Goal: Navigation & Orientation: Find specific page/section

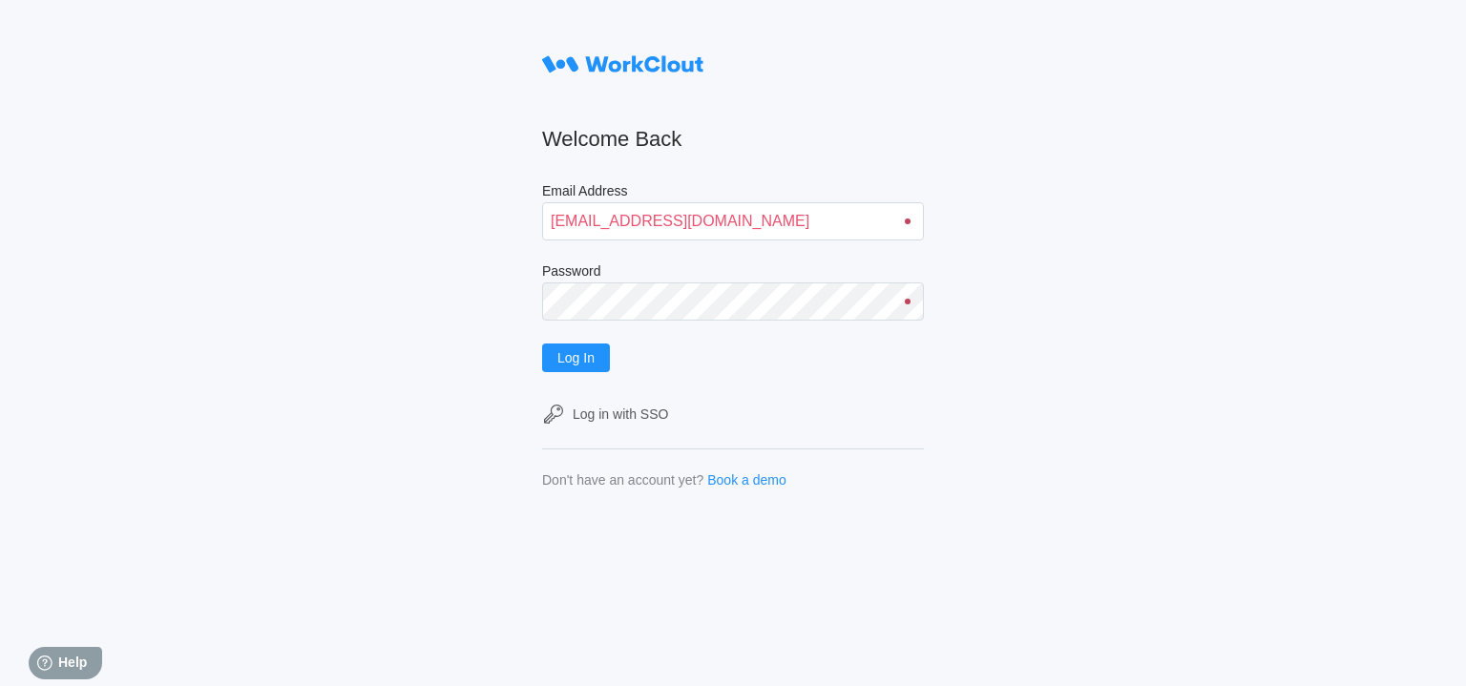
type input "jblake@mailinator.com"
click at [542, 344] on button "Log In" at bounding box center [576, 358] width 68 height 29
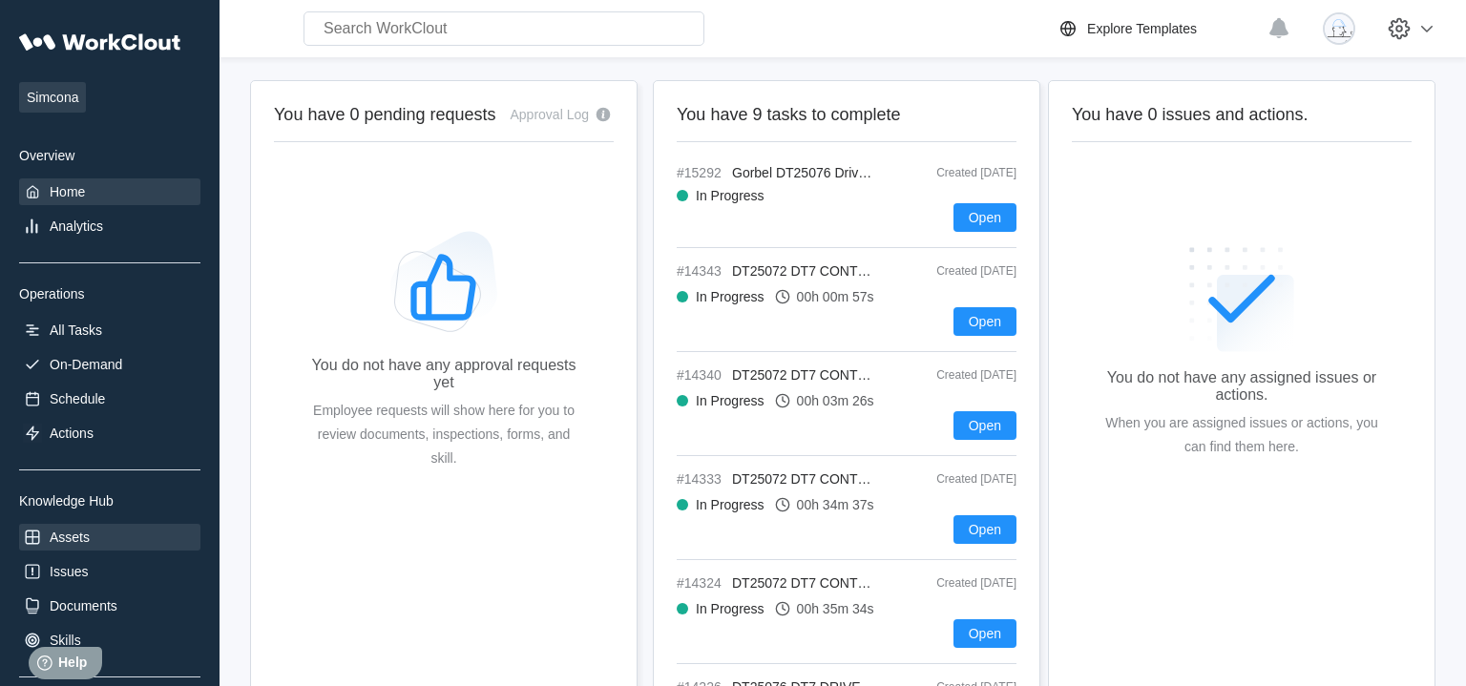
click at [90, 537] on div "Assets" at bounding box center [70, 537] width 40 height 15
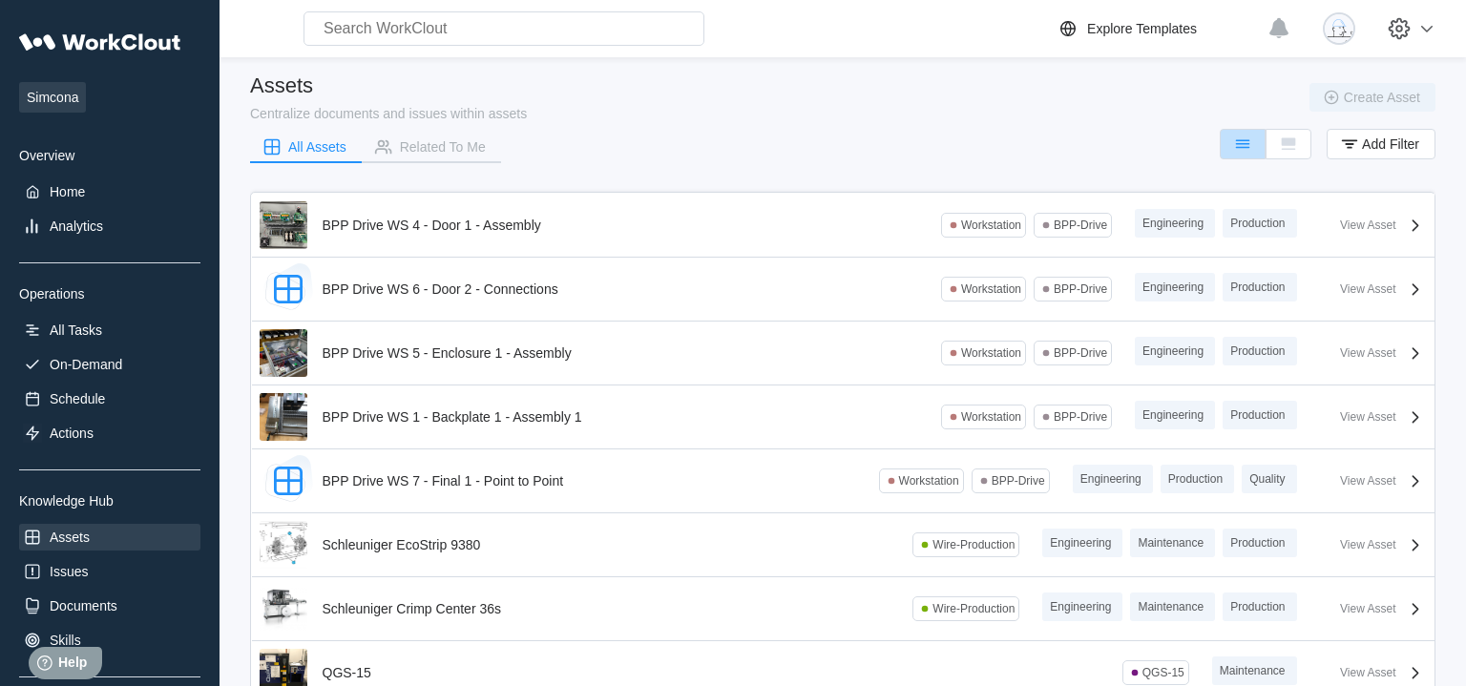
scroll to position [110, 0]
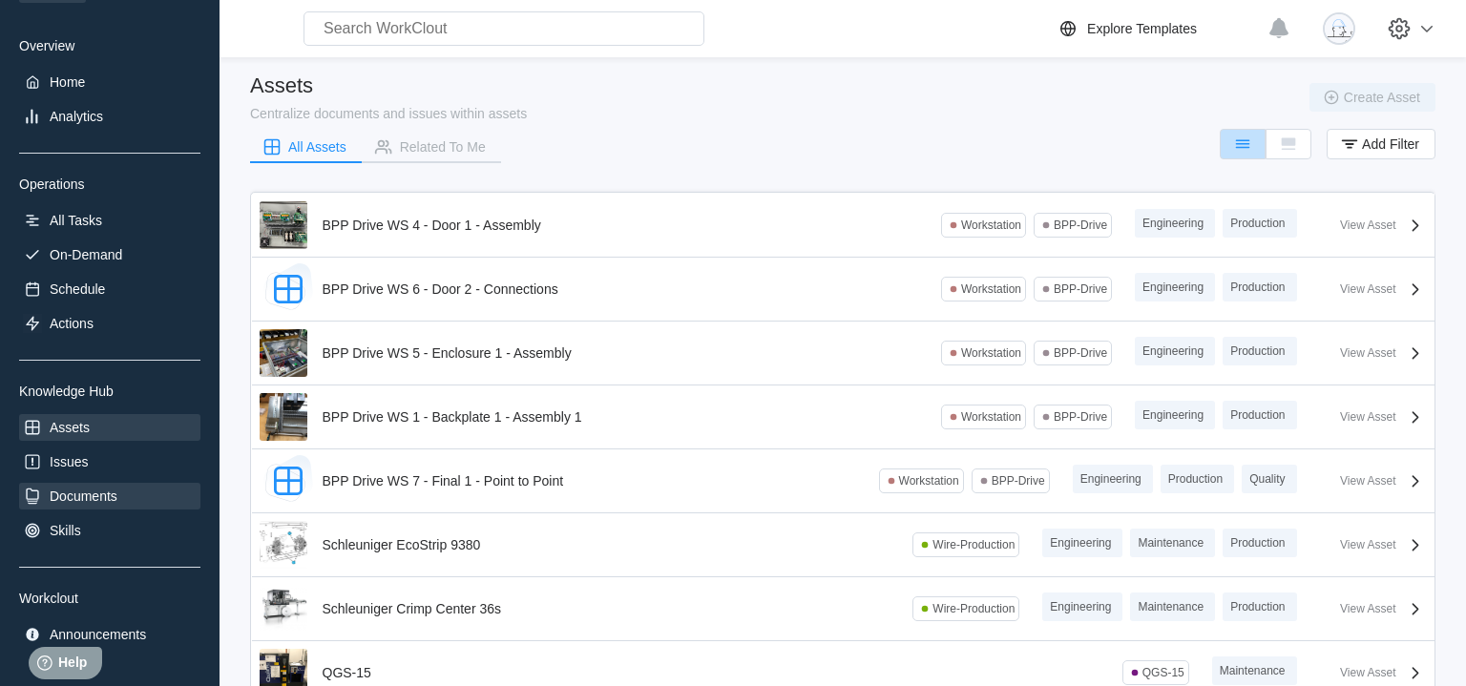
click at [74, 501] on div "Documents" at bounding box center [84, 496] width 68 height 15
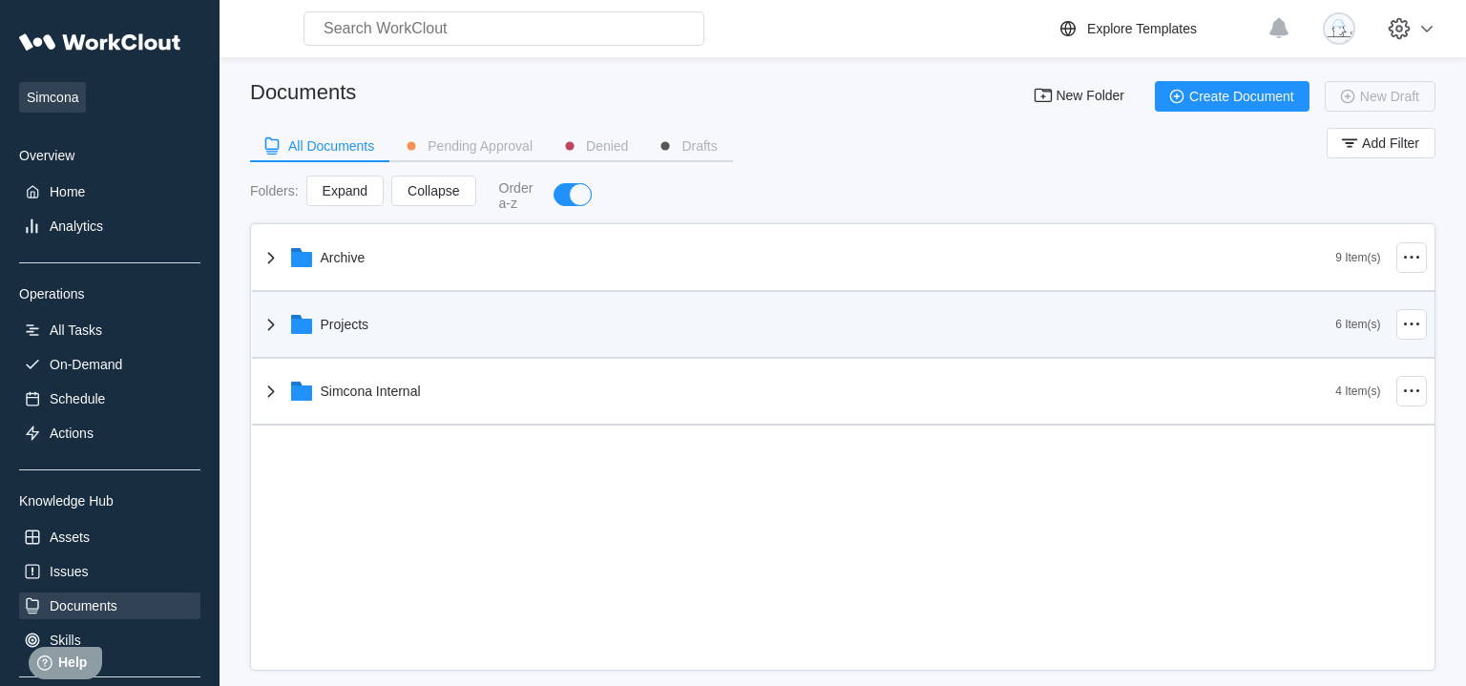
click at [325, 336] on div "Projects" at bounding box center [798, 325] width 1077 height 50
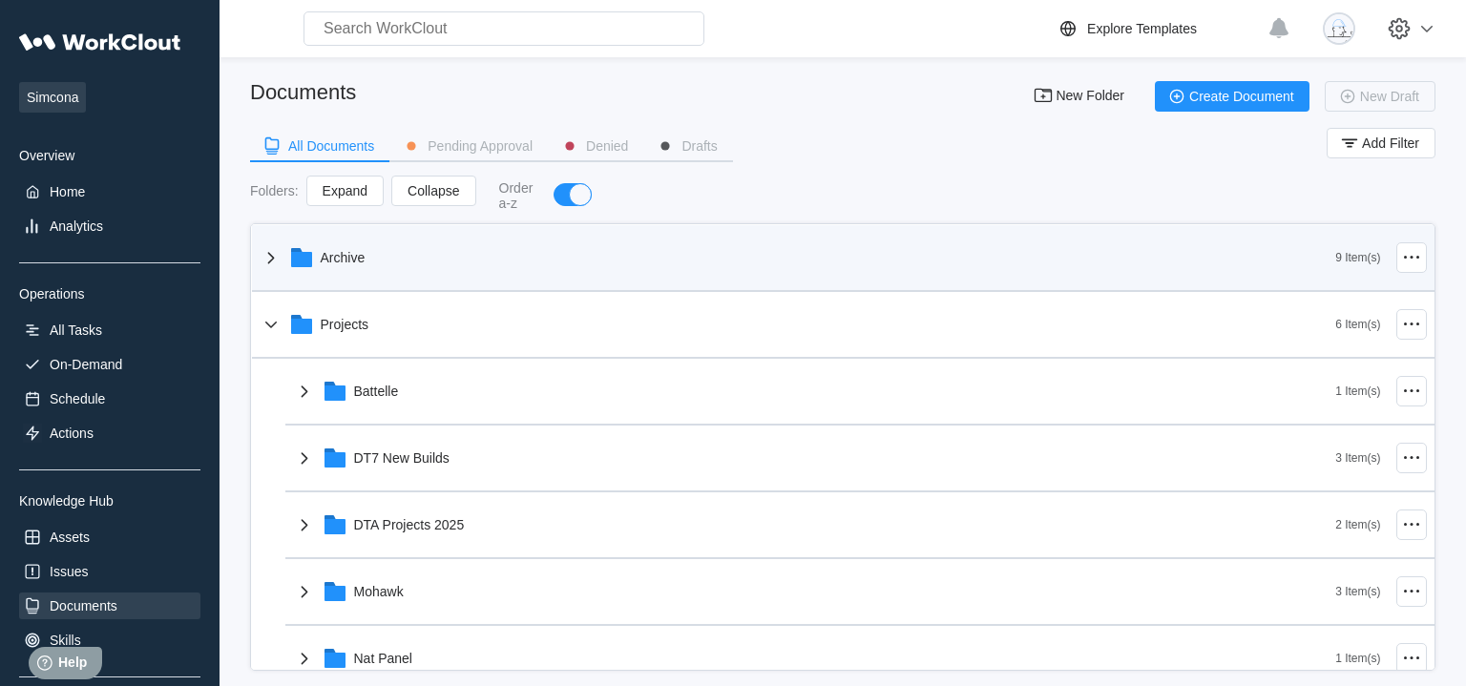
click at [272, 250] on icon at bounding box center [271, 257] width 23 height 23
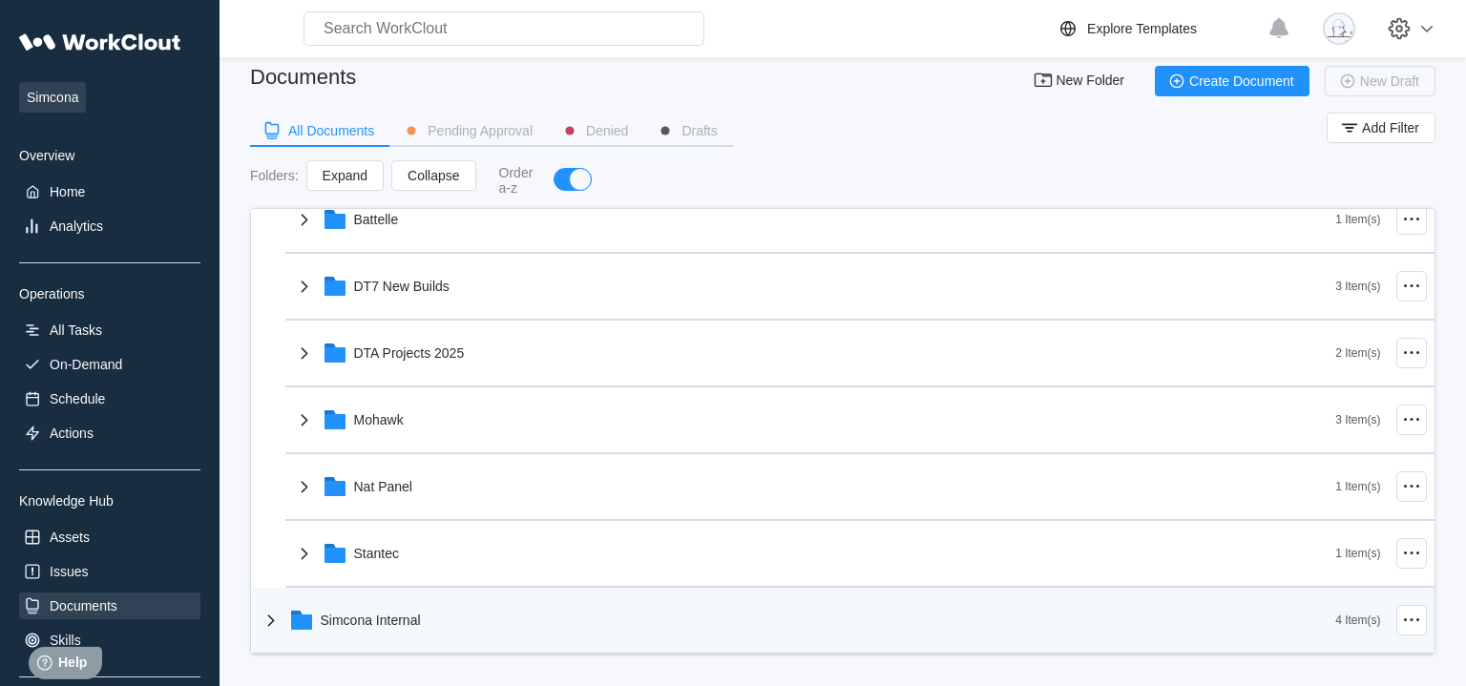
scroll to position [24, 0]
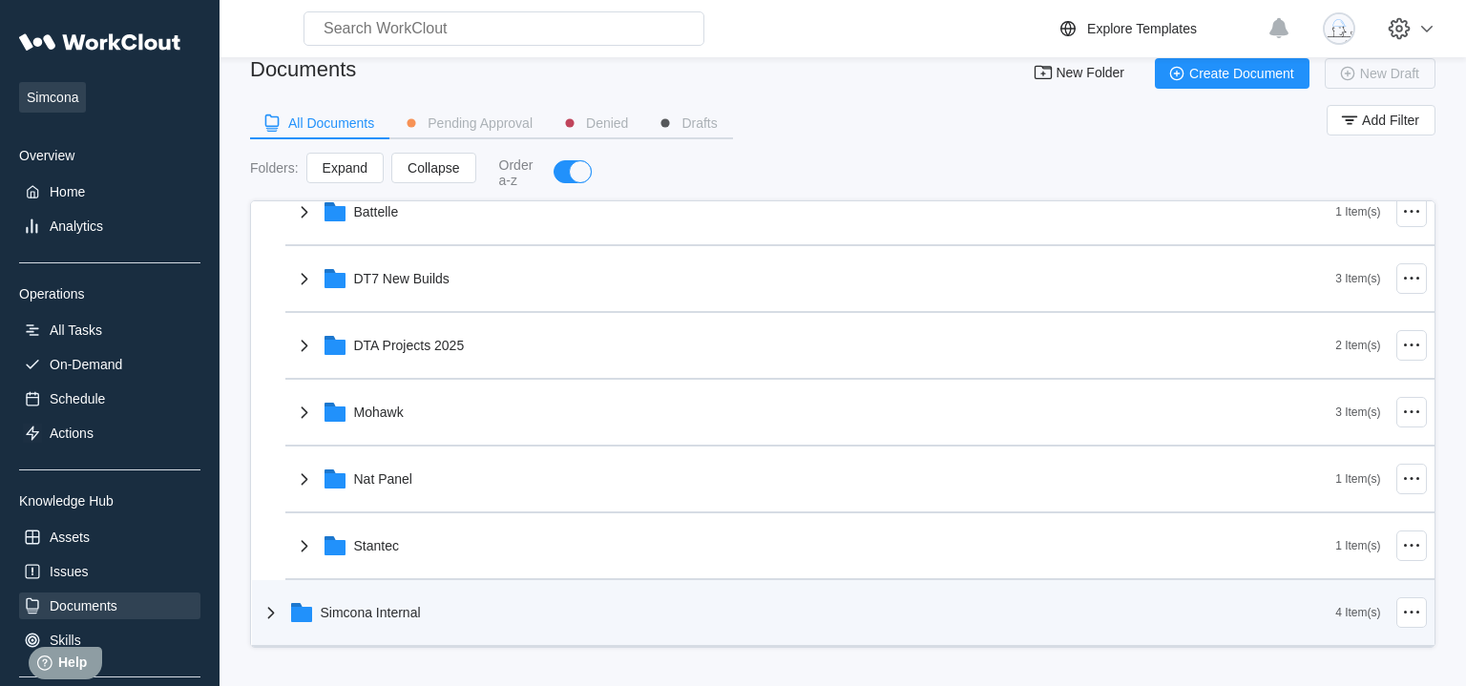
click at [281, 615] on icon at bounding box center [271, 612] width 23 height 23
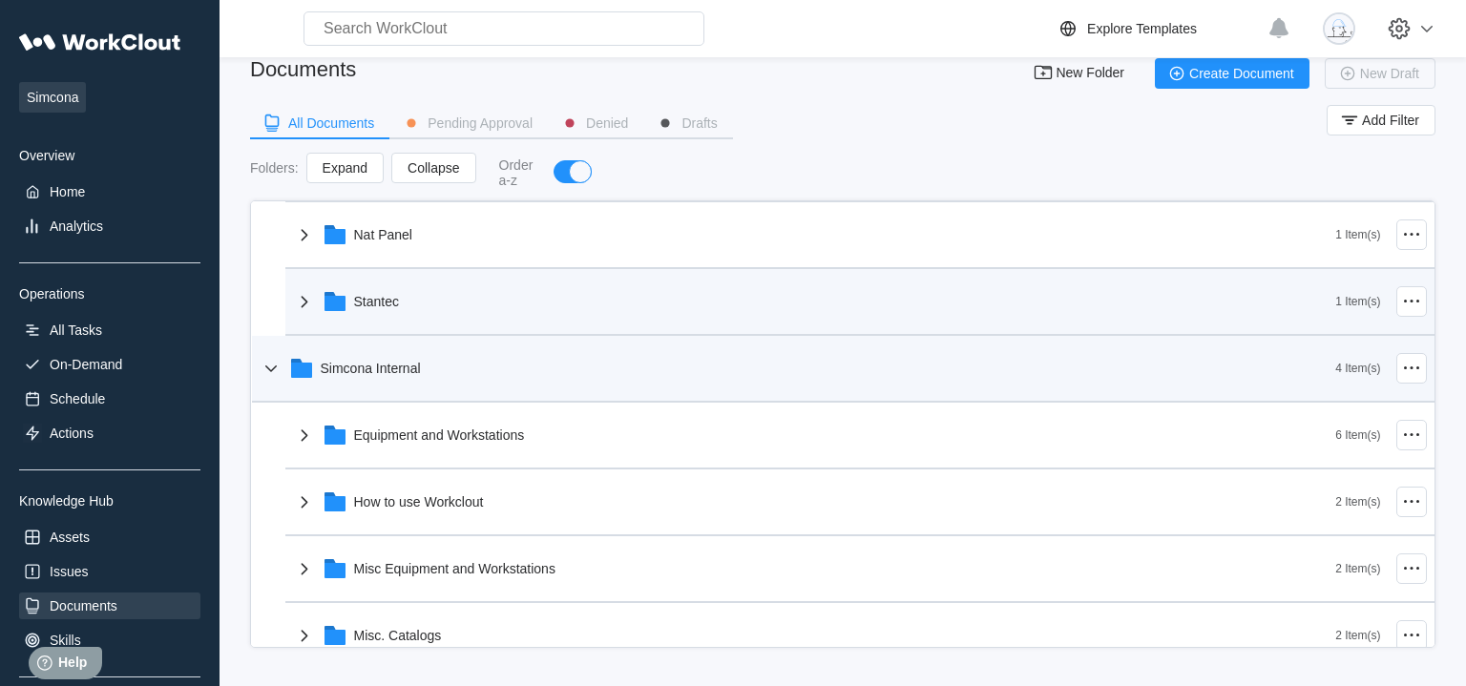
scroll to position [1025, 0]
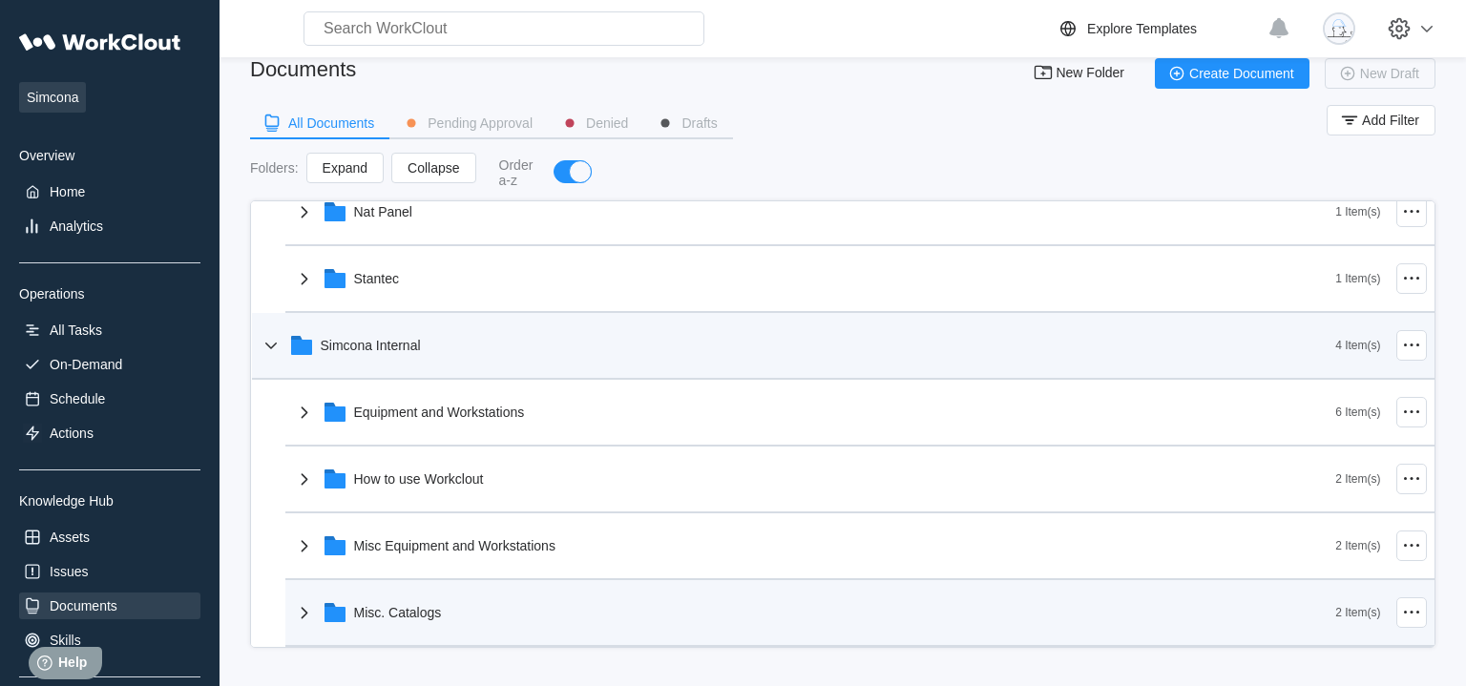
click at [387, 612] on div "Misc. Catalogs" at bounding box center [398, 612] width 88 height 15
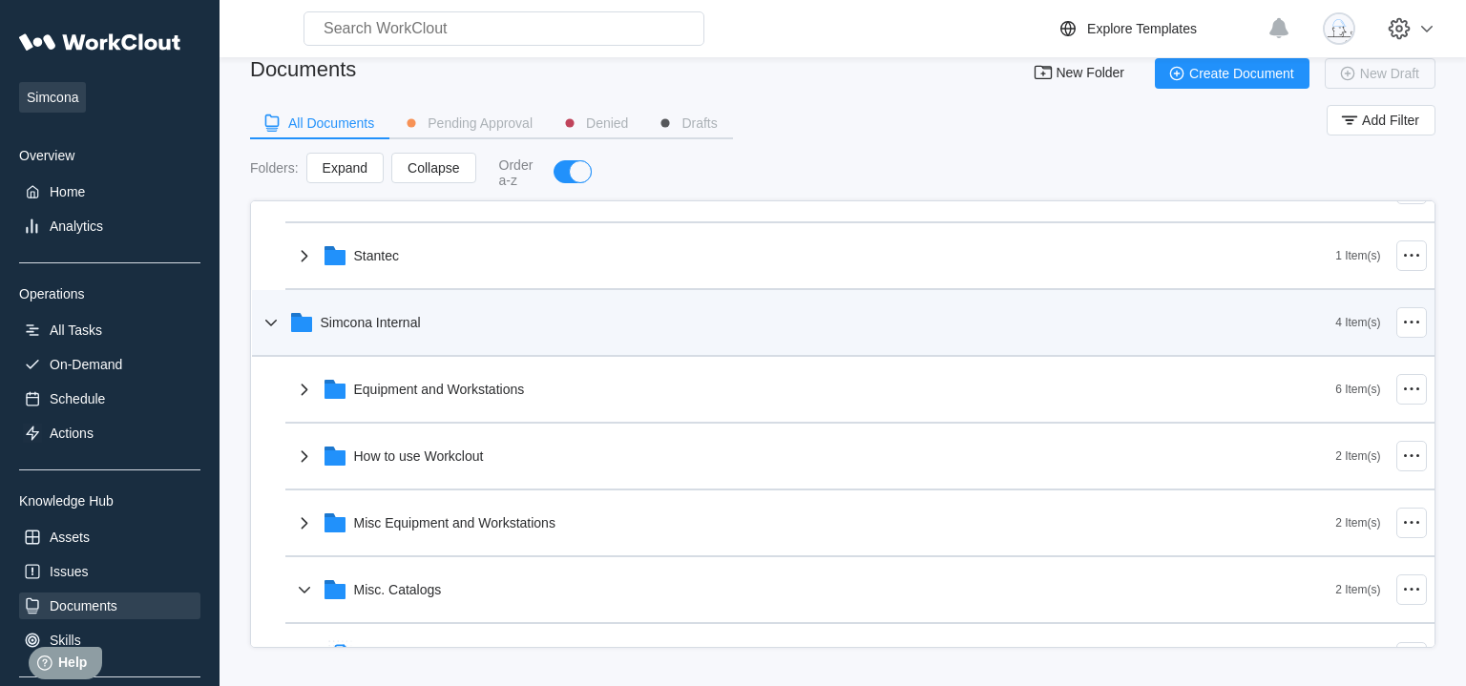
scroll to position [110, 0]
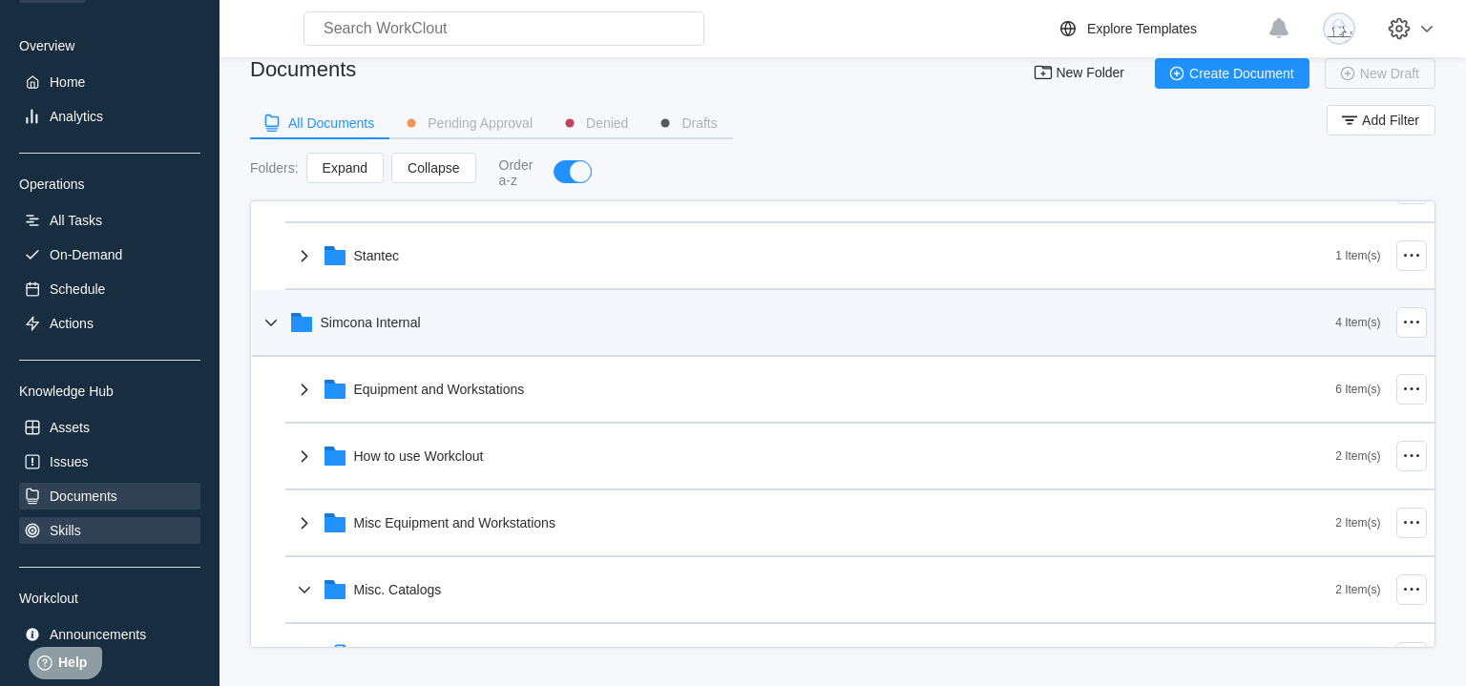
click at [84, 538] on div "Skills" at bounding box center [109, 530] width 181 height 27
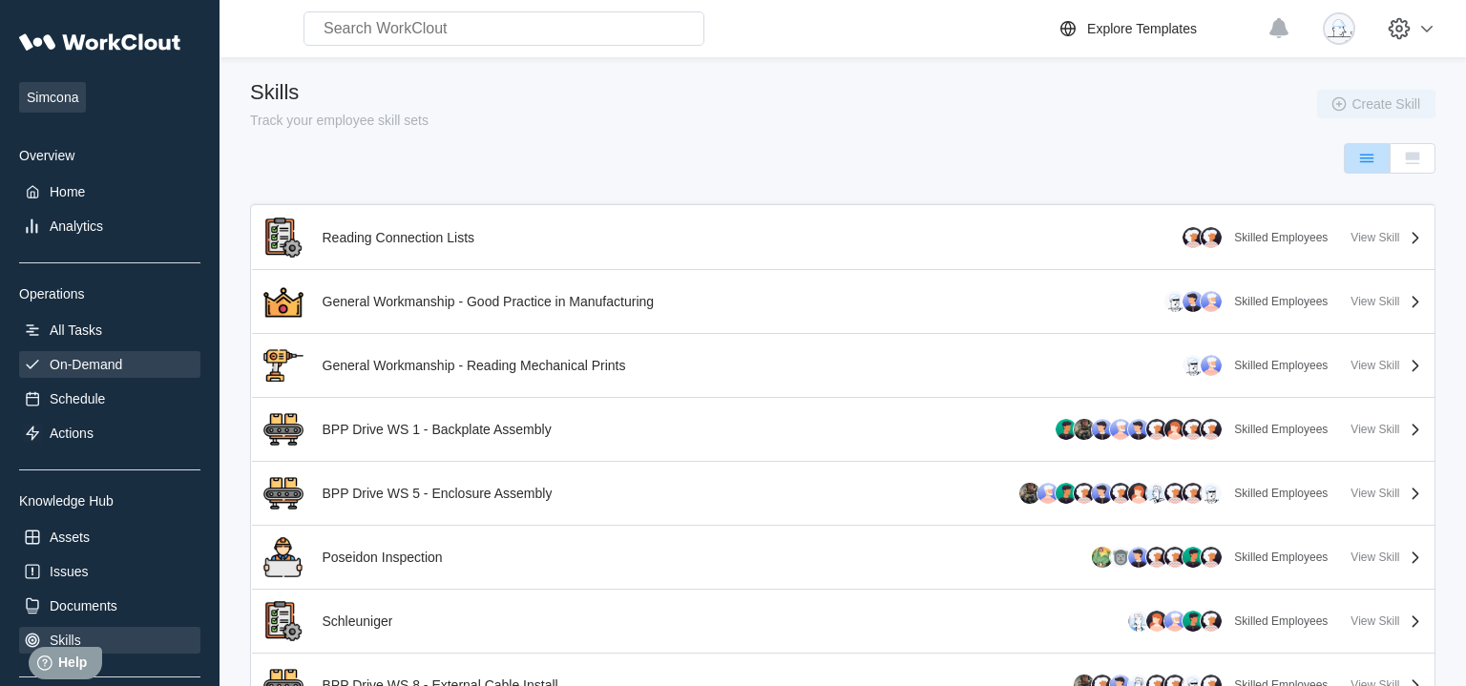
click at [130, 360] on div "On-Demand" at bounding box center [109, 364] width 181 height 27
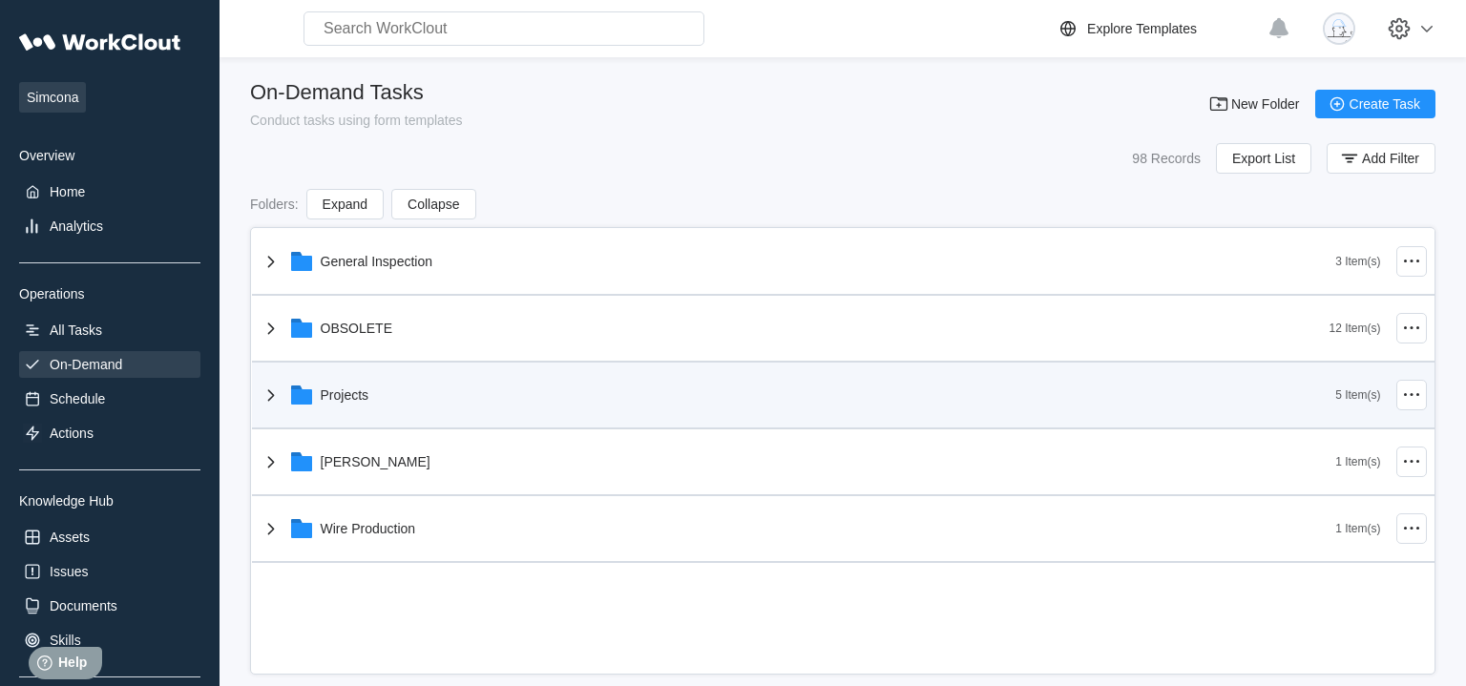
click at [323, 409] on div "Projects" at bounding box center [798, 395] width 1077 height 50
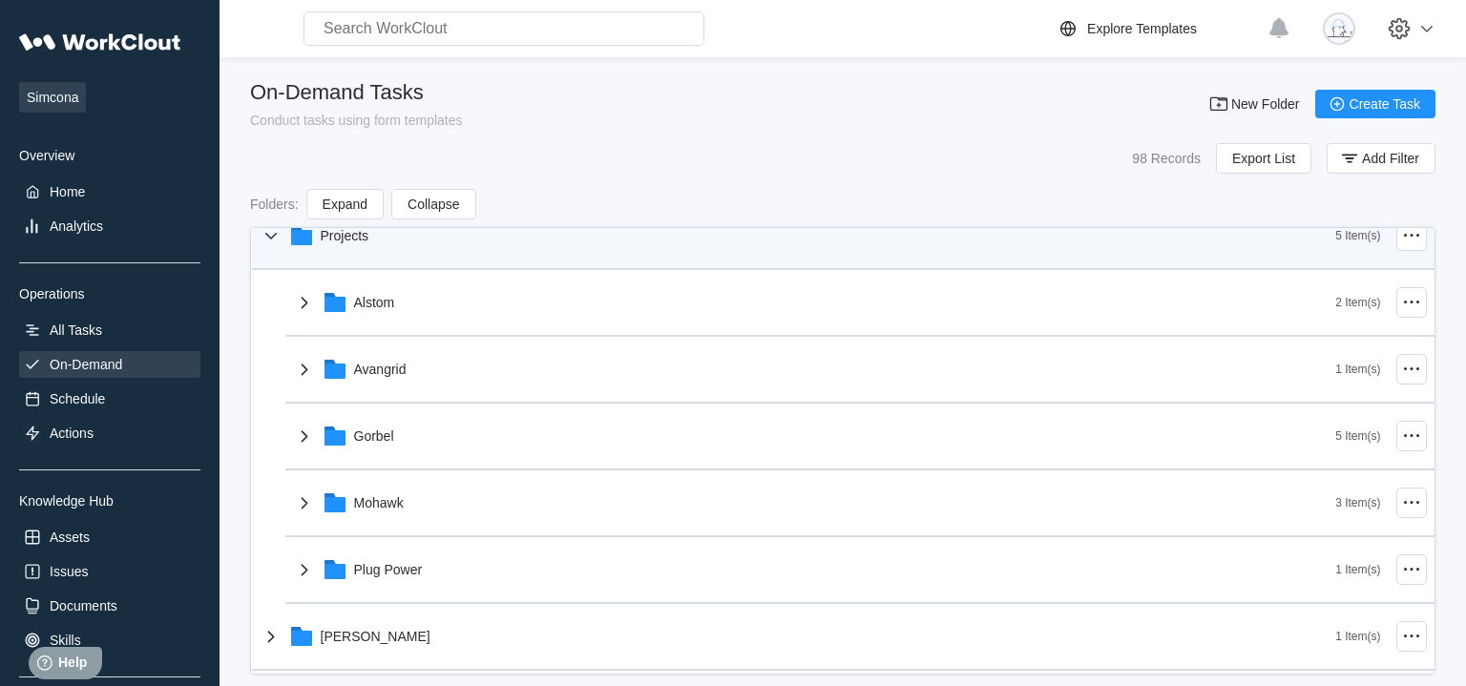
scroll to position [223, 0]
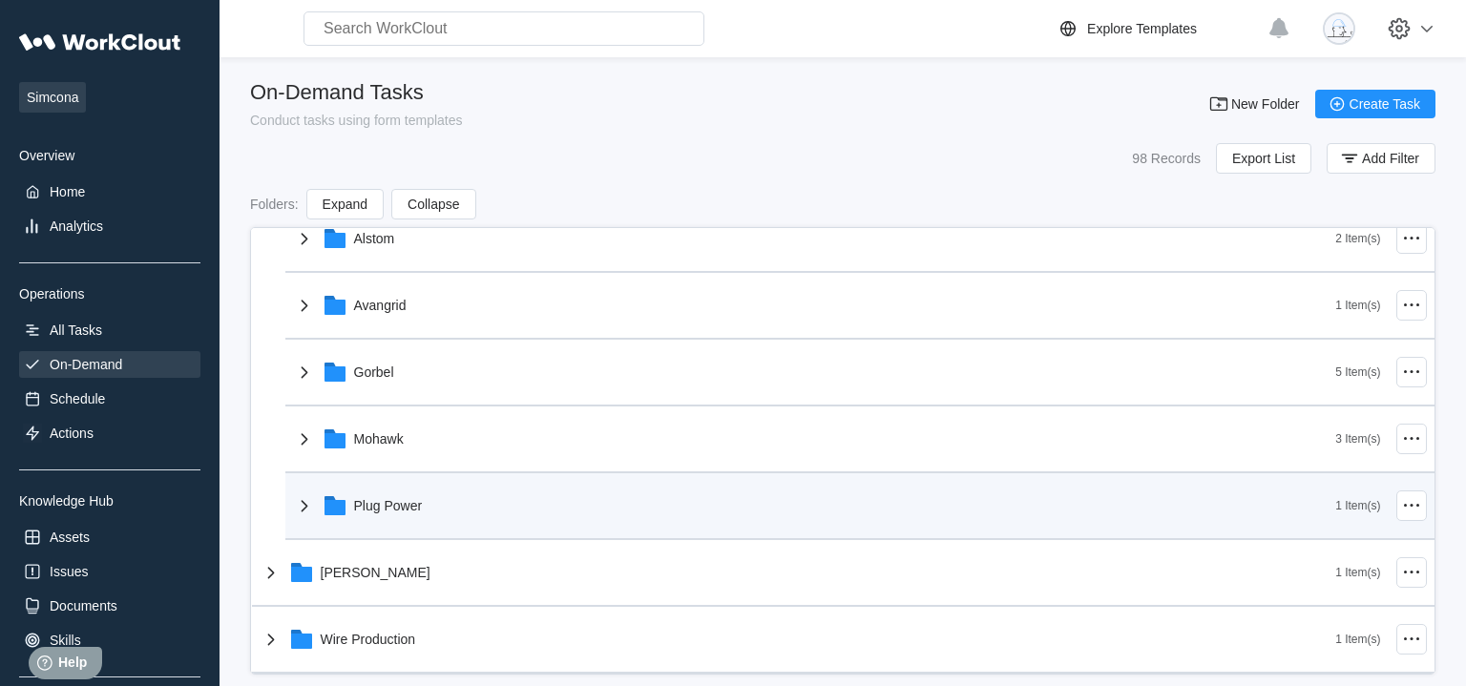
click at [312, 512] on icon at bounding box center [304, 505] width 23 height 23
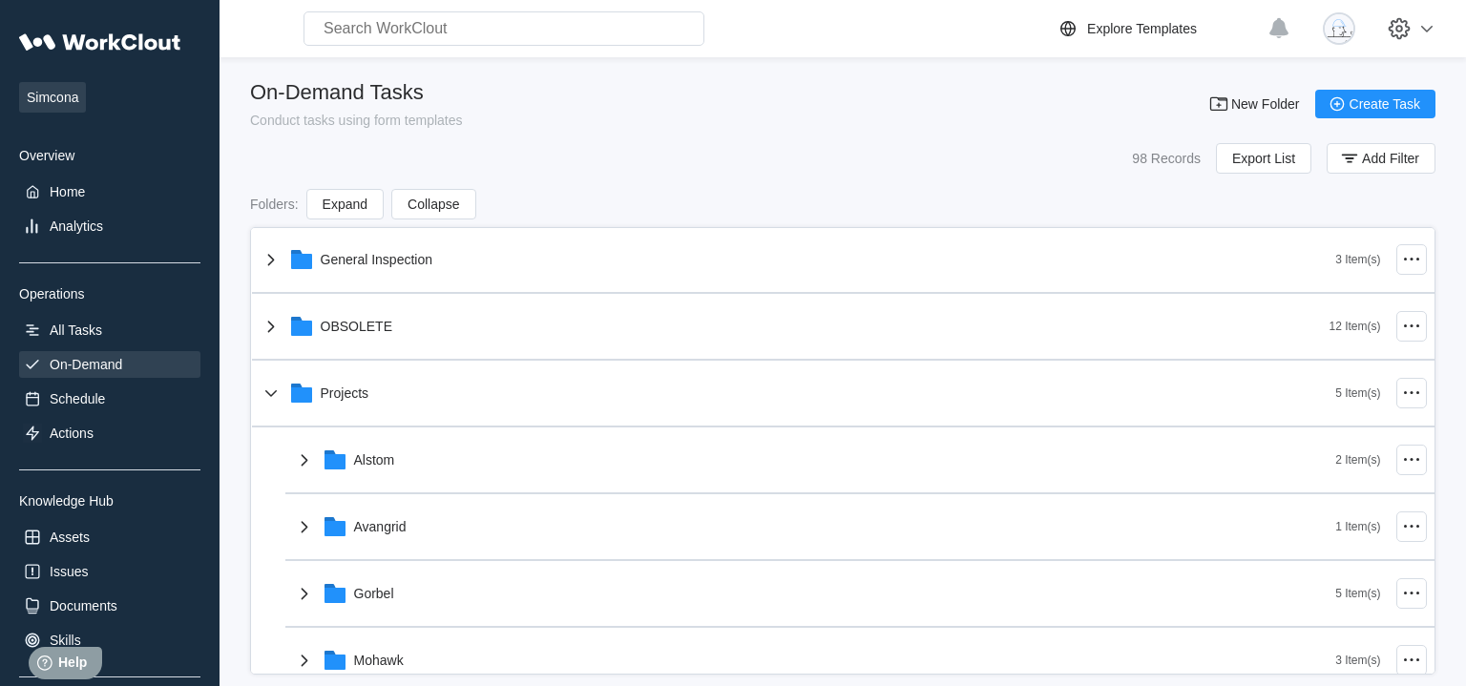
scroll to position [0, 0]
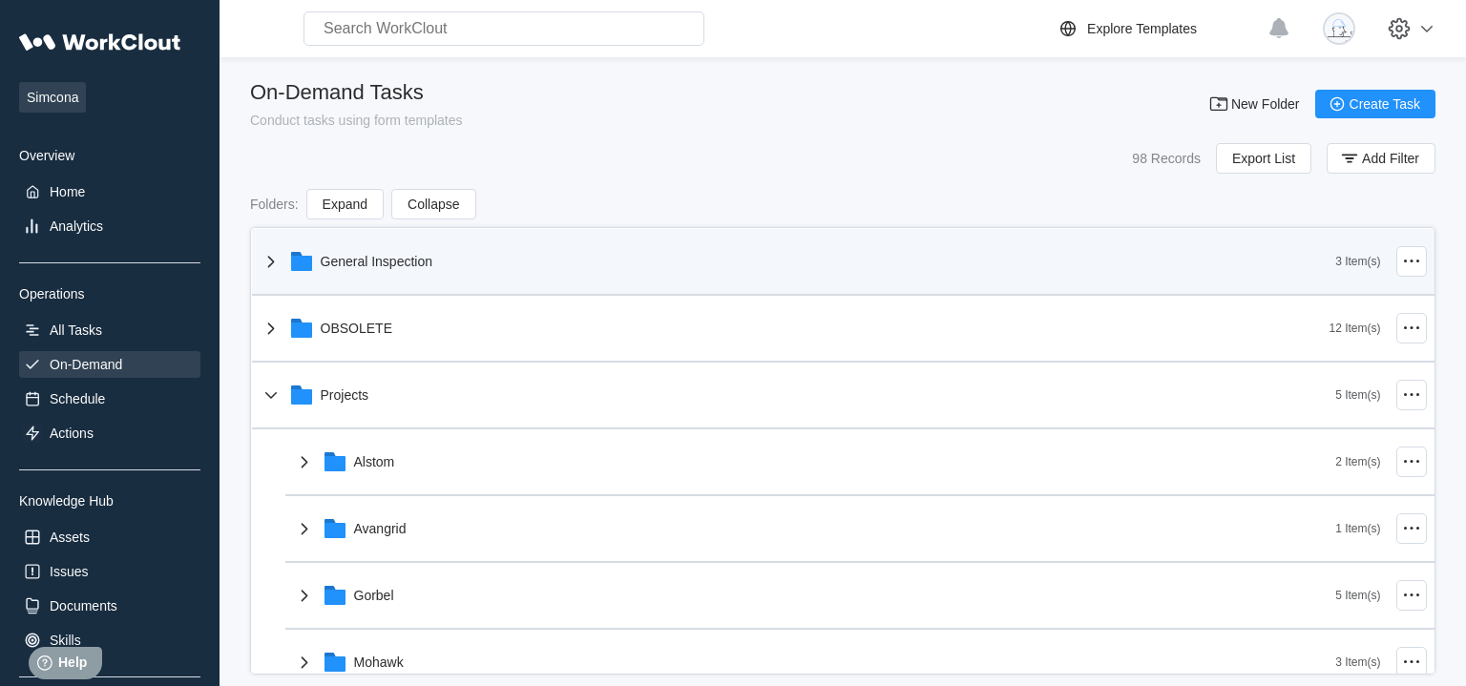
click at [272, 277] on div "General Inspection" at bounding box center [798, 262] width 1077 height 50
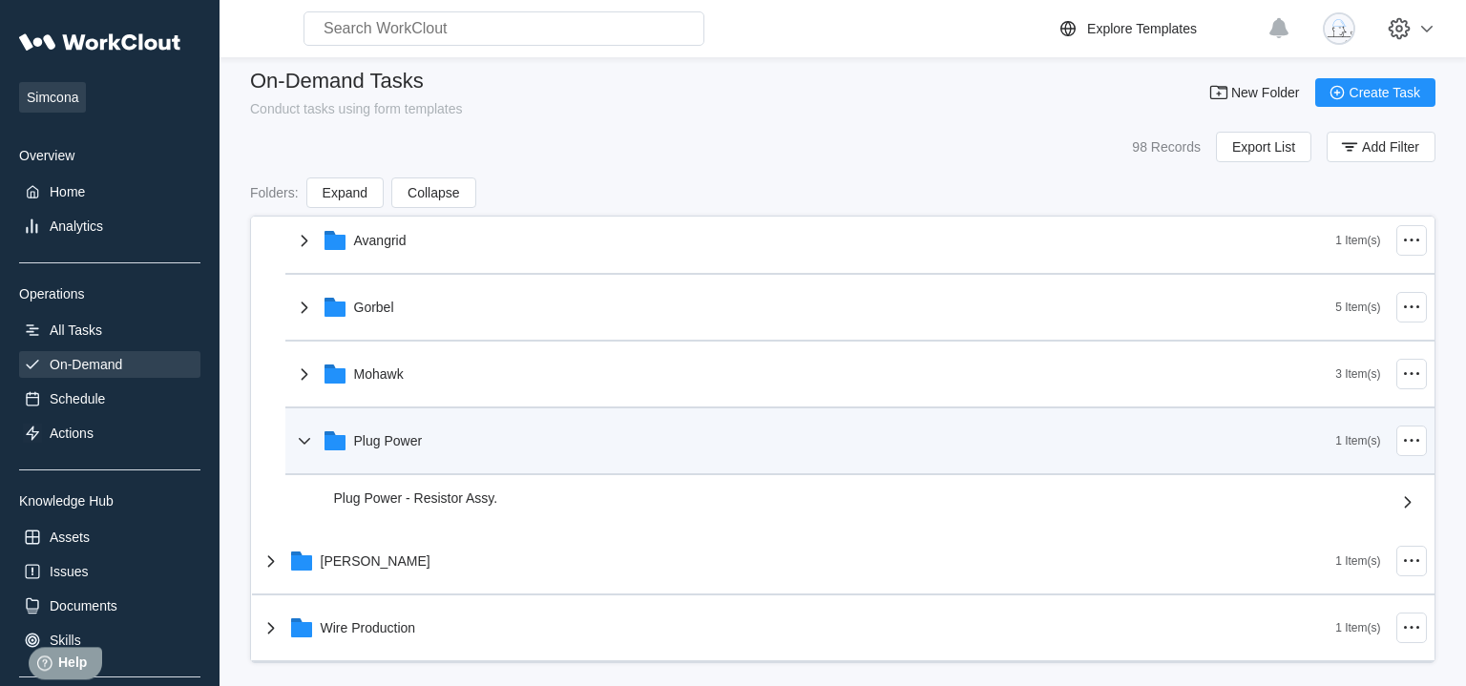
scroll to position [28, 0]
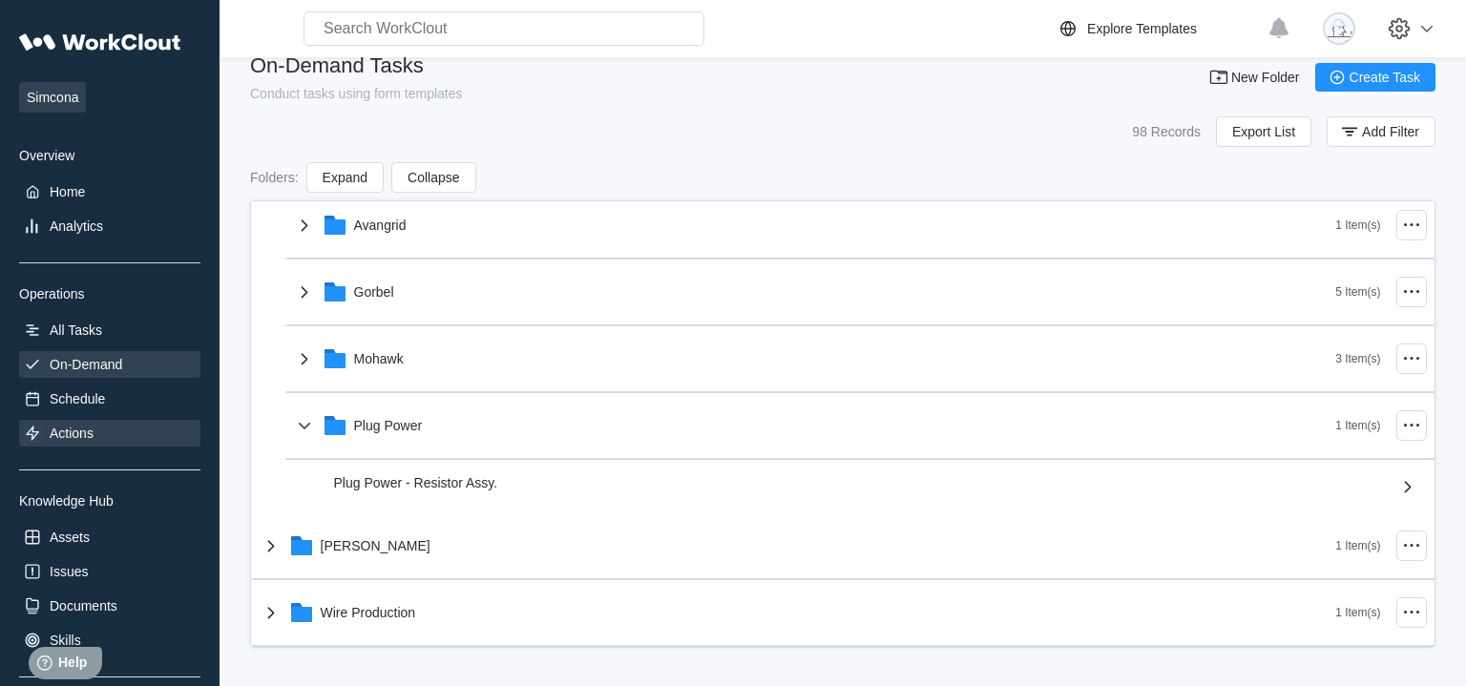
click at [109, 437] on div "Actions" at bounding box center [109, 433] width 181 height 27
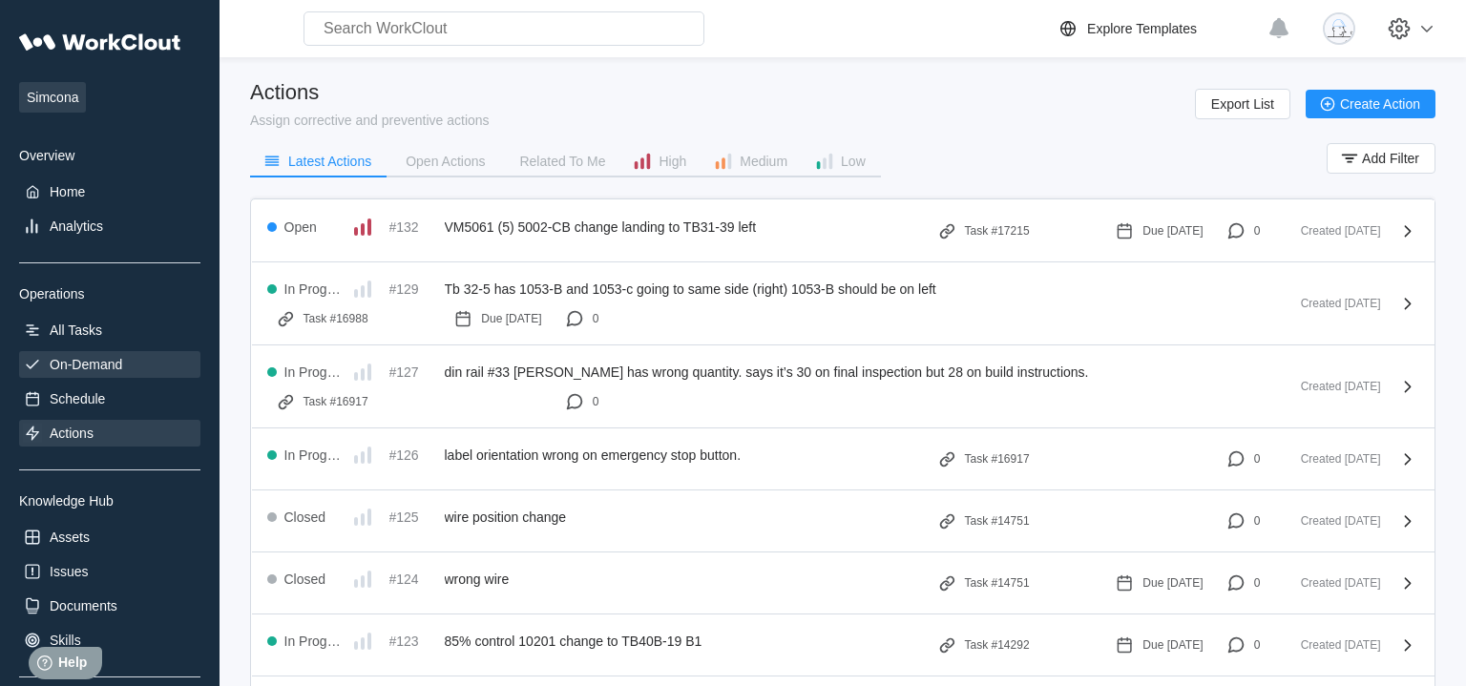
click at [113, 372] on div "On-Demand" at bounding box center [86, 364] width 73 height 15
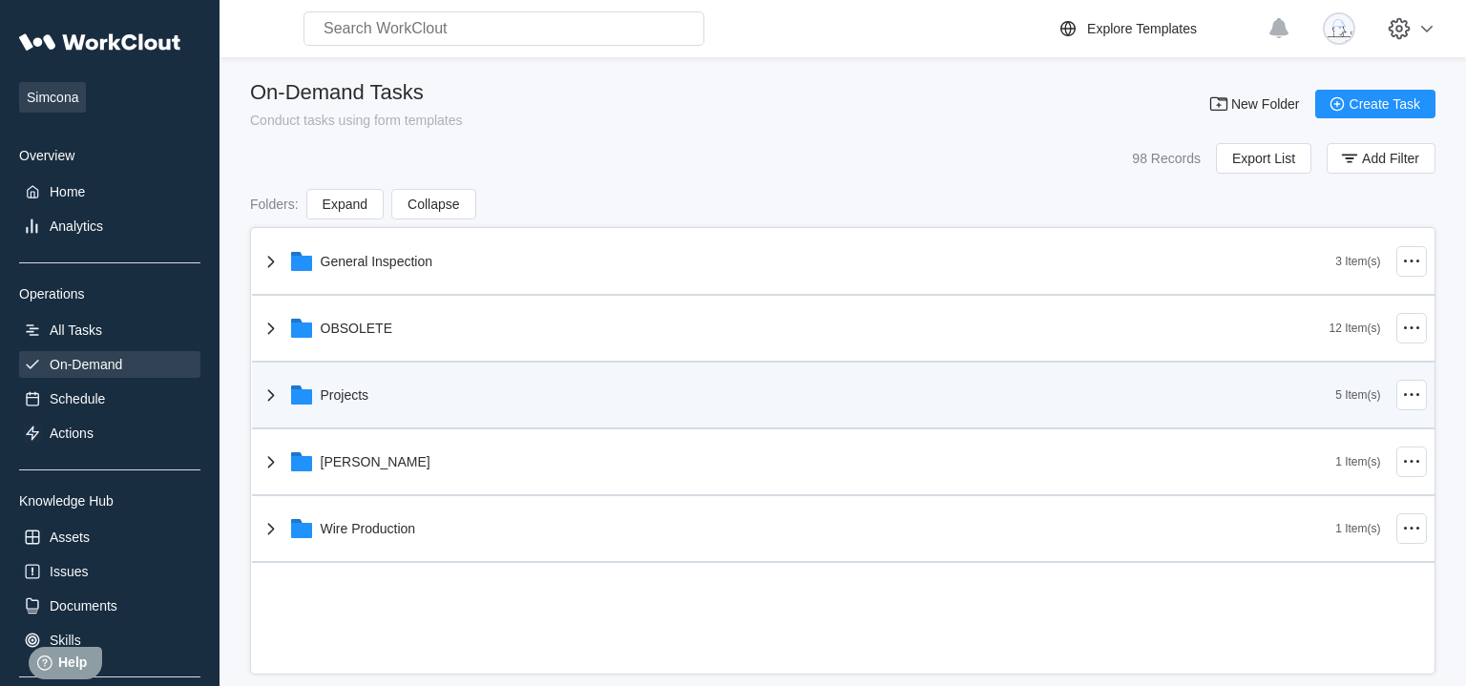
click at [270, 402] on icon at bounding box center [271, 395] width 23 height 23
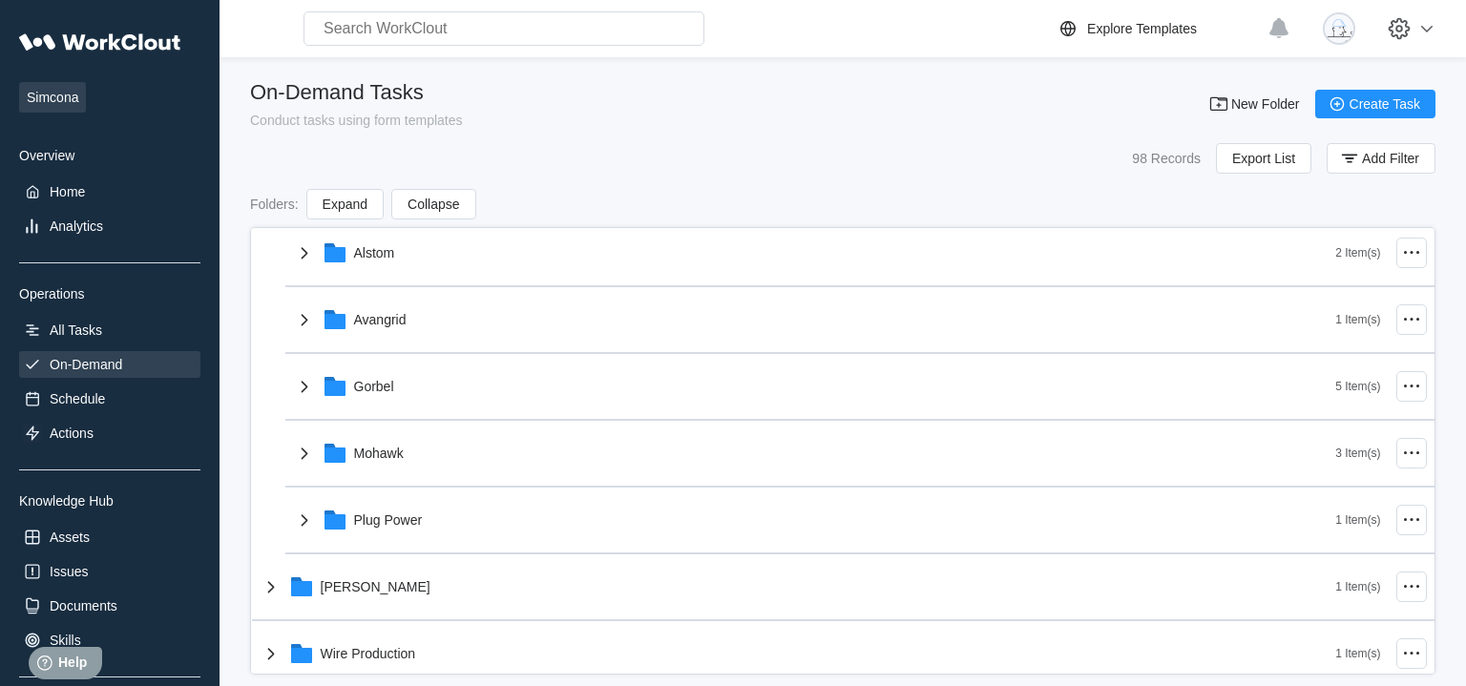
scroll to position [223, 0]
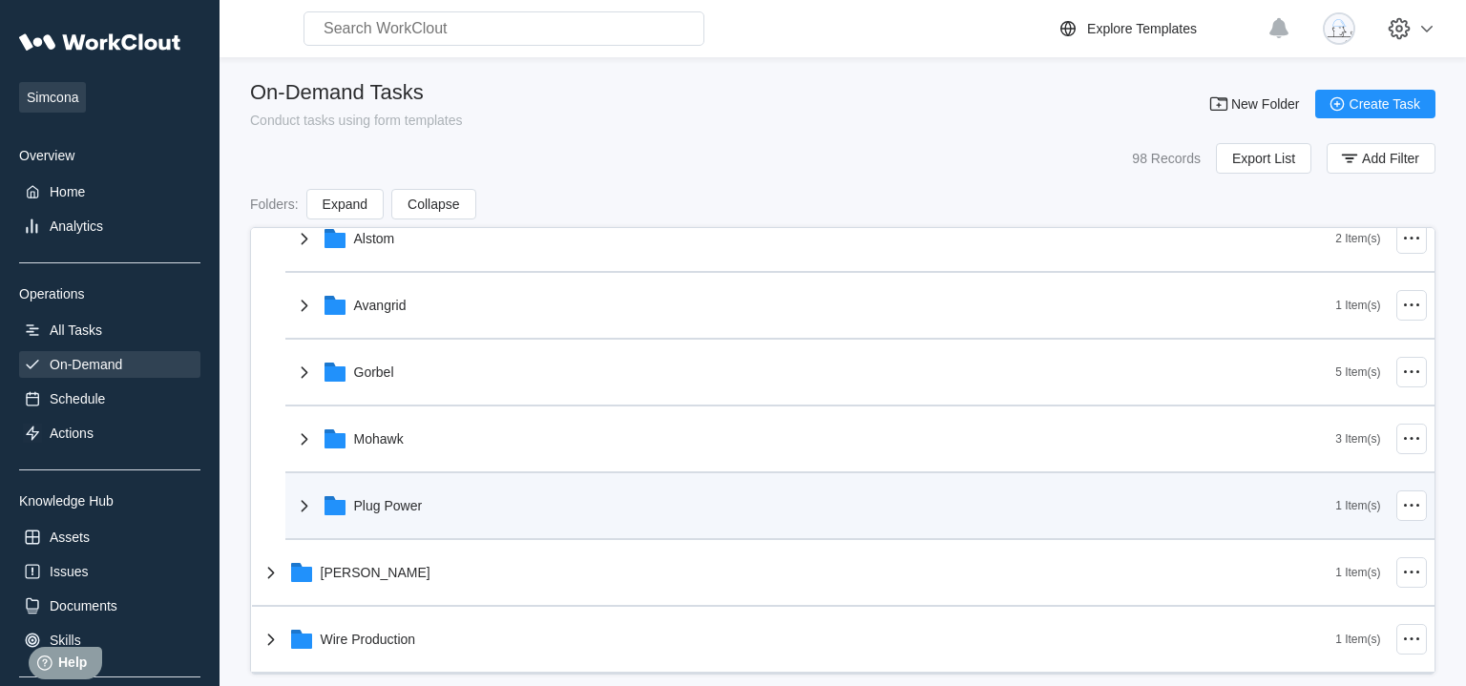
click at [344, 506] on icon at bounding box center [335, 507] width 21 height 15
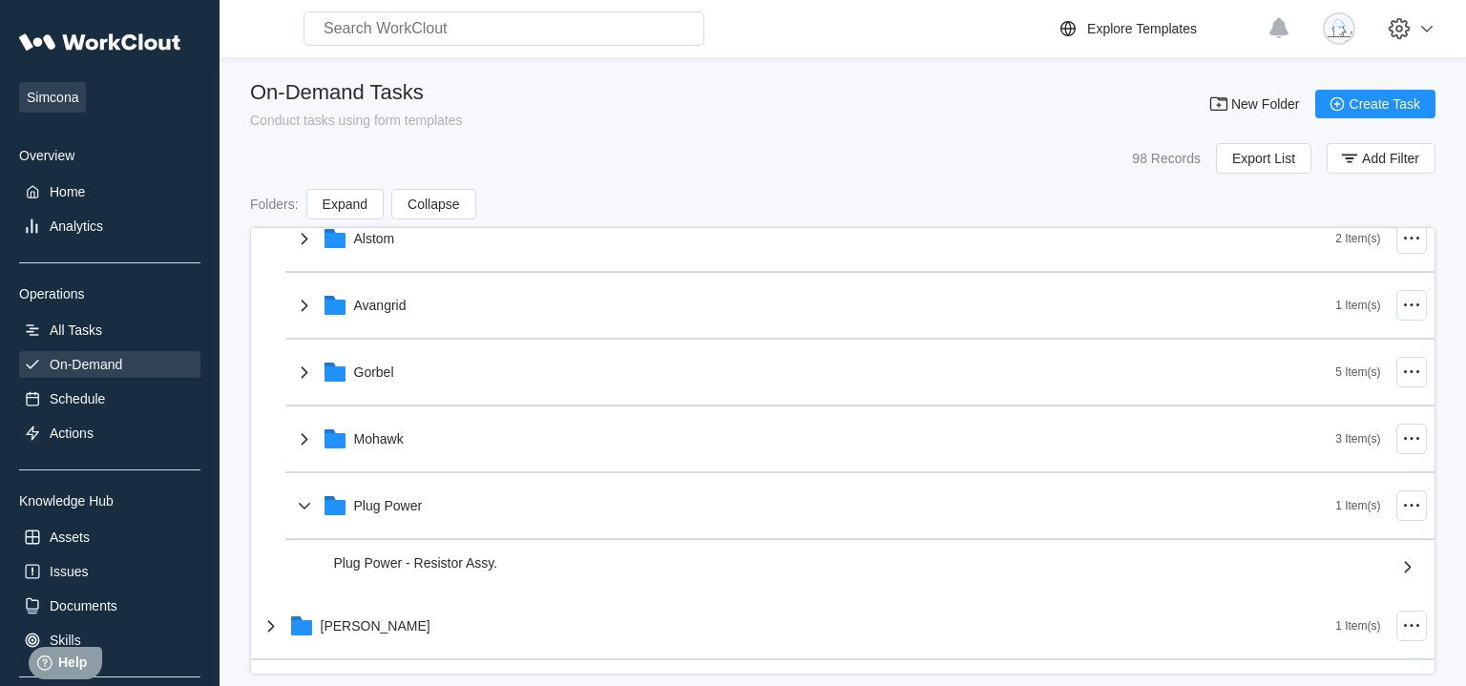
click at [368, 571] on span "Plug Power - Resistor Assy." at bounding box center [416, 563] width 164 height 15
click at [486, 571] on span "Plug Power - Resistor Assy." at bounding box center [416, 563] width 164 height 15
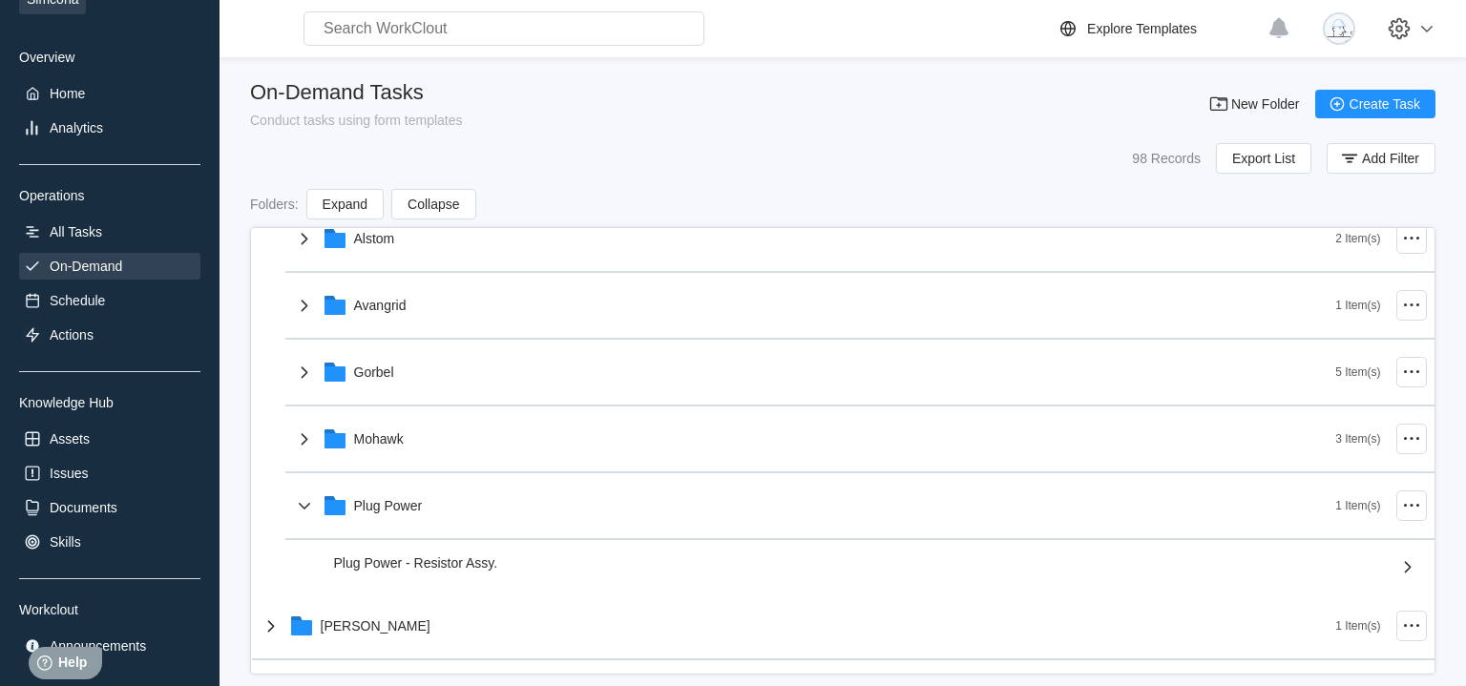
scroll to position [179, 0]
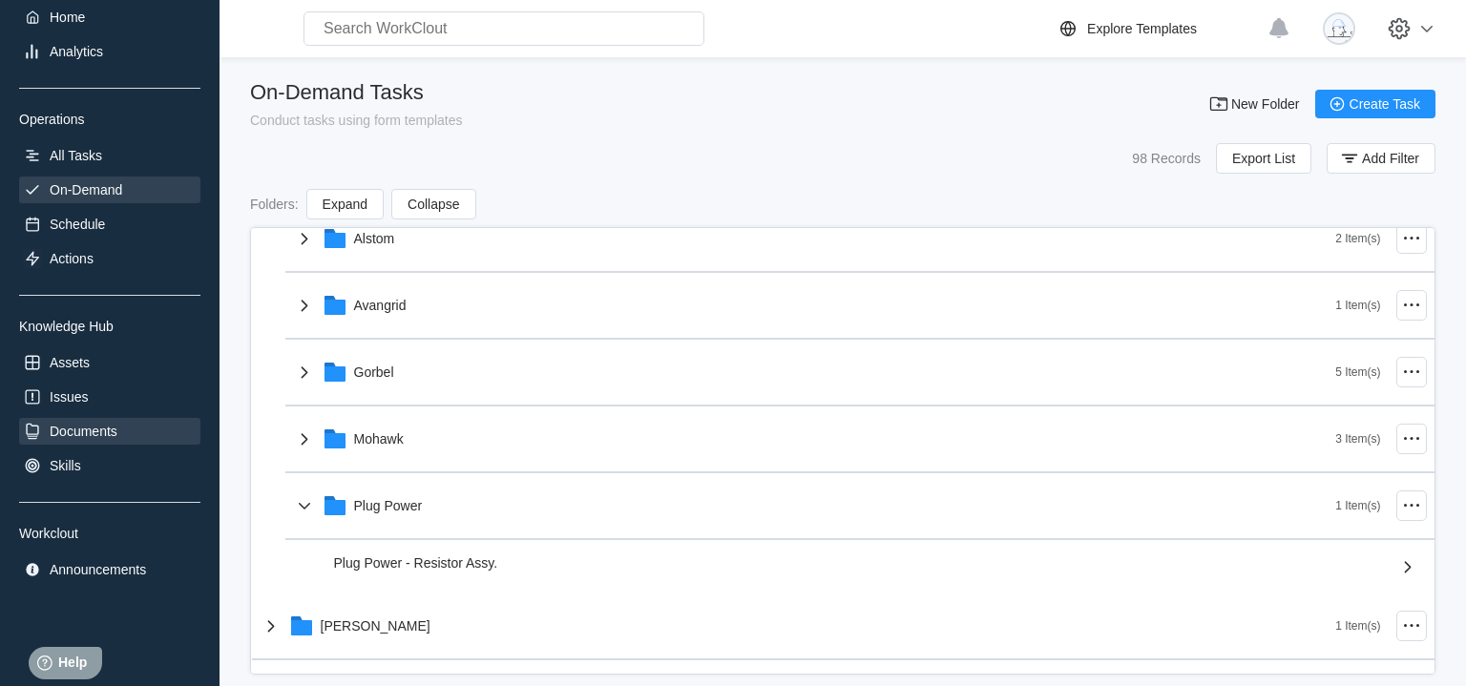
click at [86, 430] on div "Documents" at bounding box center [84, 431] width 68 height 15
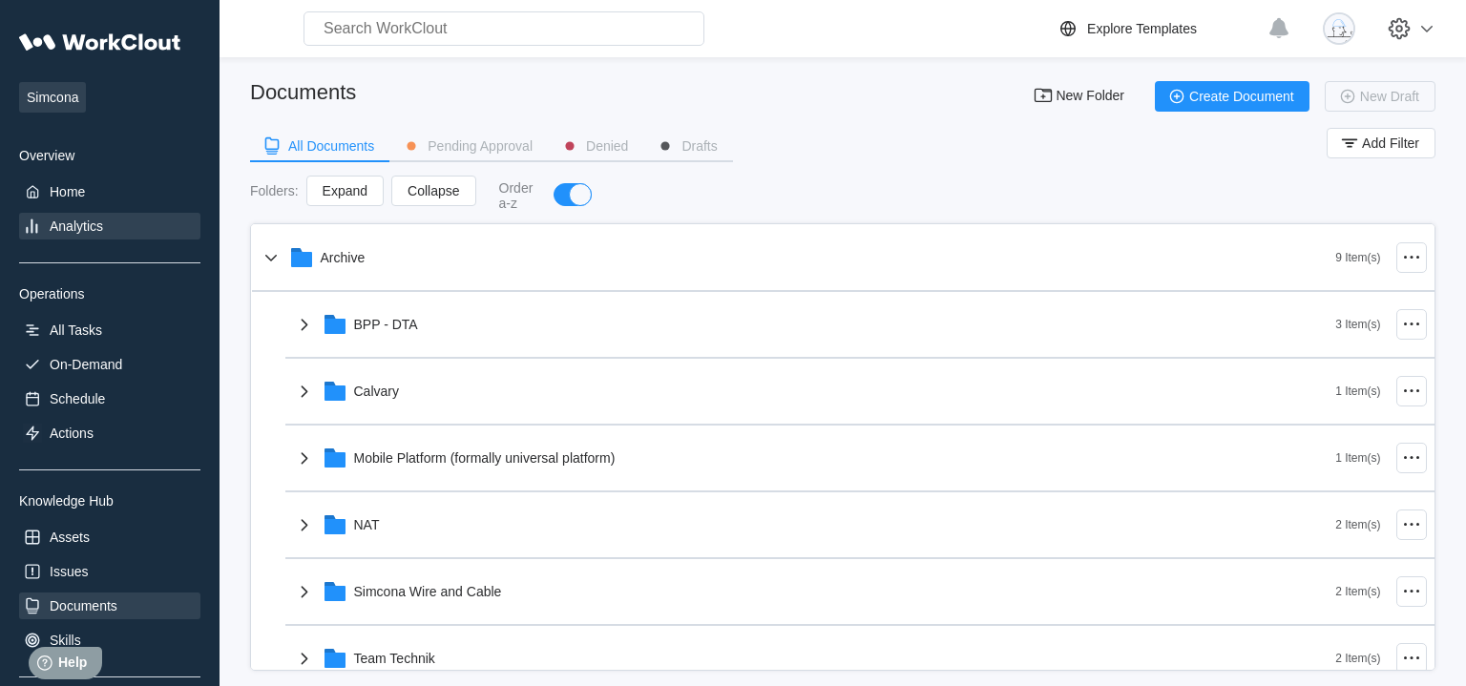
click at [125, 230] on div "Analytics" at bounding box center [109, 226] width 181 height 27
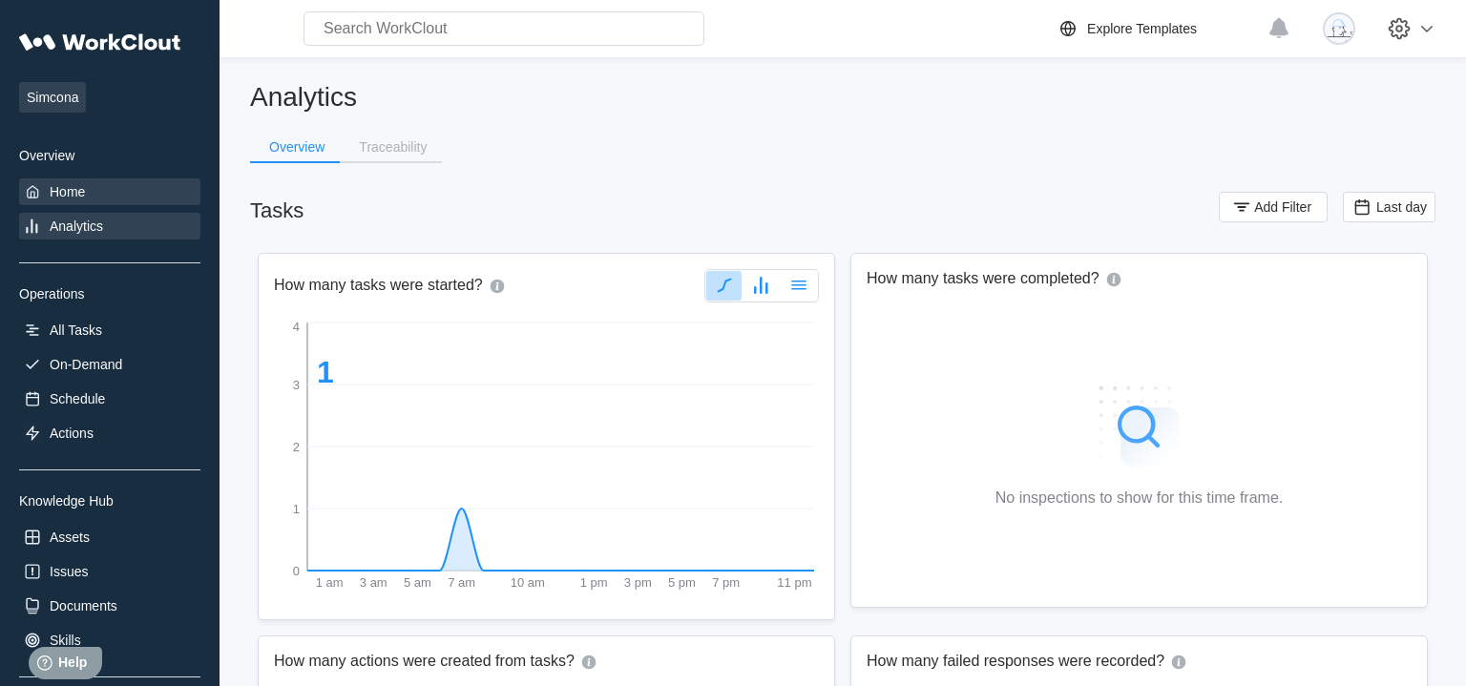
click at [176, 195] on div "Home" at bounding box center [109, 192] width 181 height 27
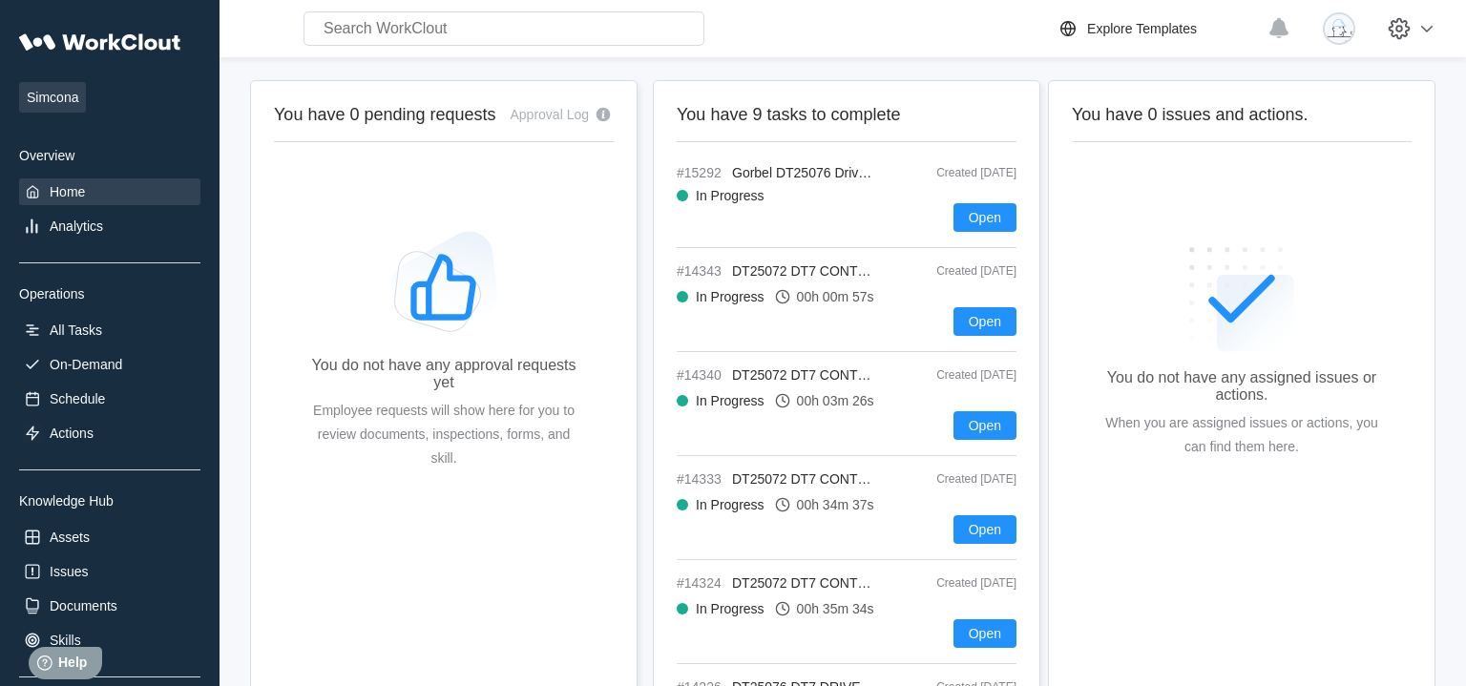
click at [388, 31] on input "text" at bounding box center [504, 28] width 401 height 34
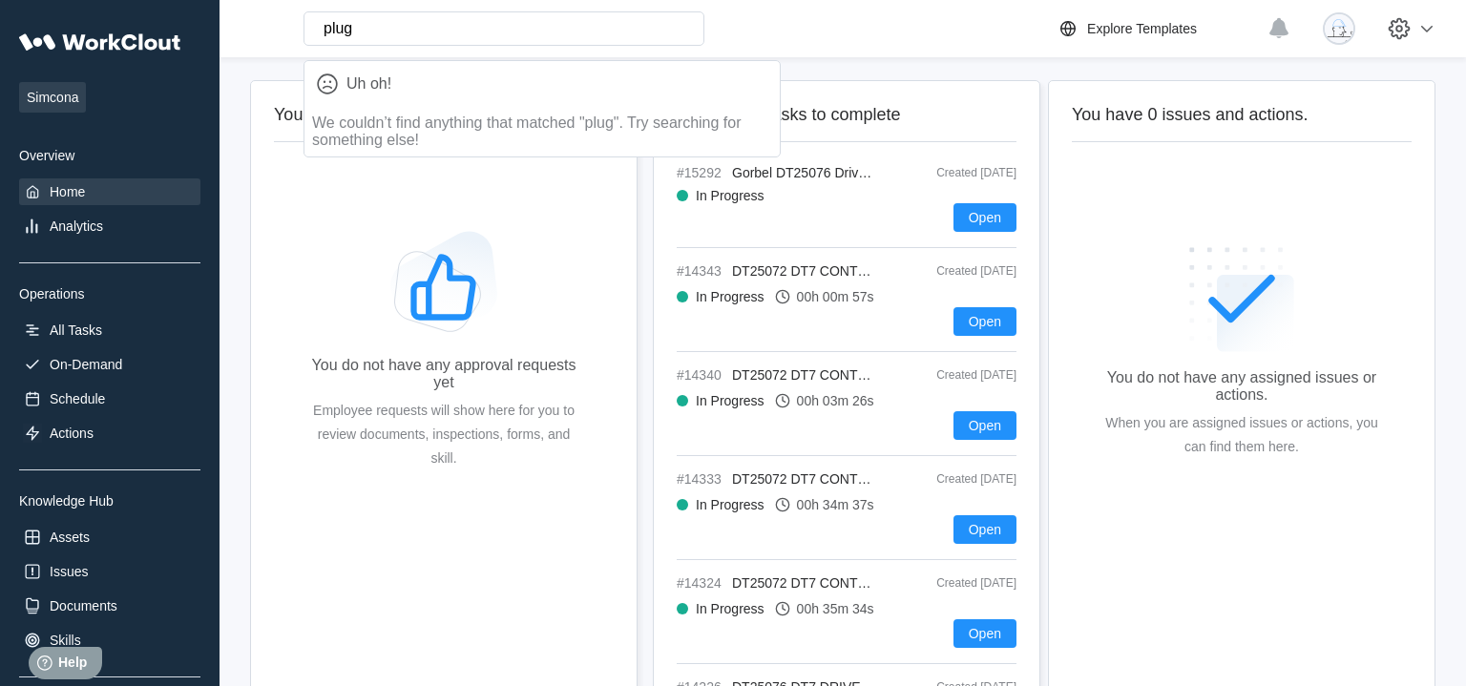
click at [368, 29] on input "plug" at bounding box center [504, 28] width 401 height 34
type input "plug power"
